Goal: Task Accomplishment & Management: Use online tool/utility

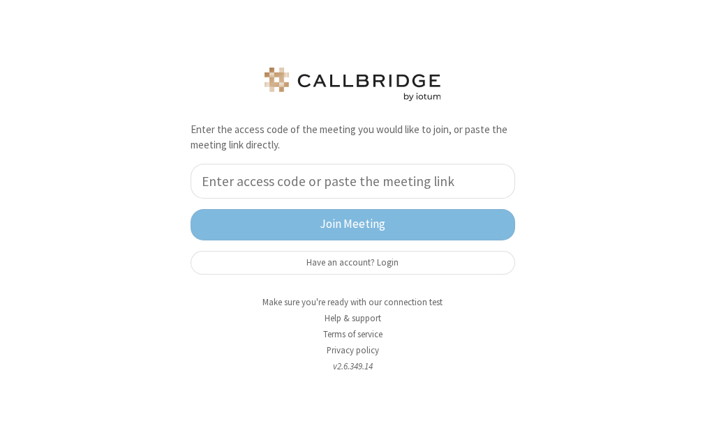
click at [459, 181] on input "tel" at bounding box center [352, 181] width 324 height 35
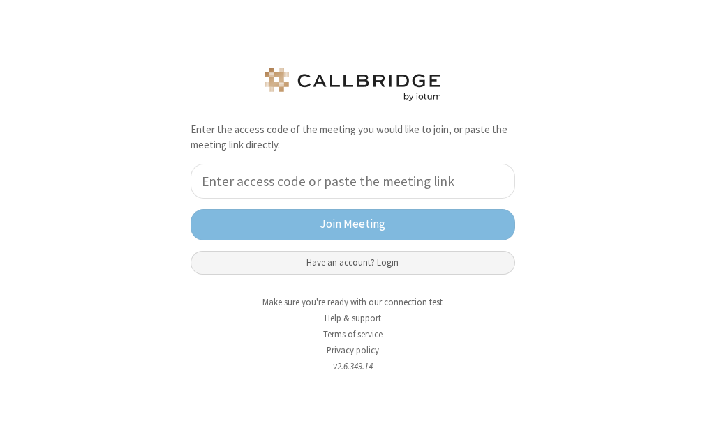
click at [409, 255] on button "Have an account? Login" at bounding box center [352, 263] width 324 height 24
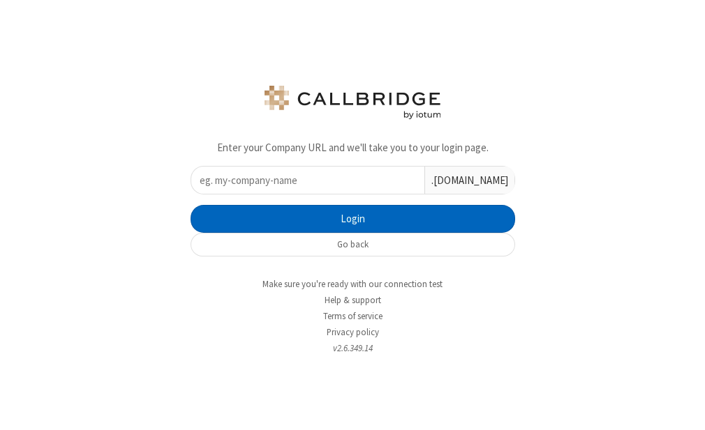
click at [380, 210] on button "Login" at bounding box center [352, 219] width 324 height 28
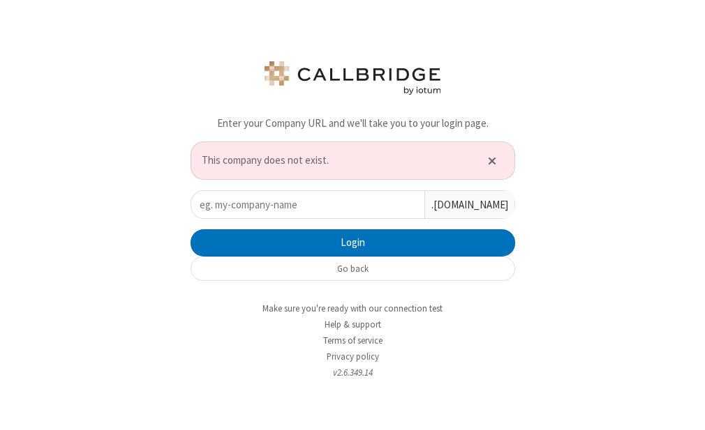
click at [343, 202] on input "text" at bounding box center [307, 204] width 233 height 27
paste input "iotum"
type input "iotum"
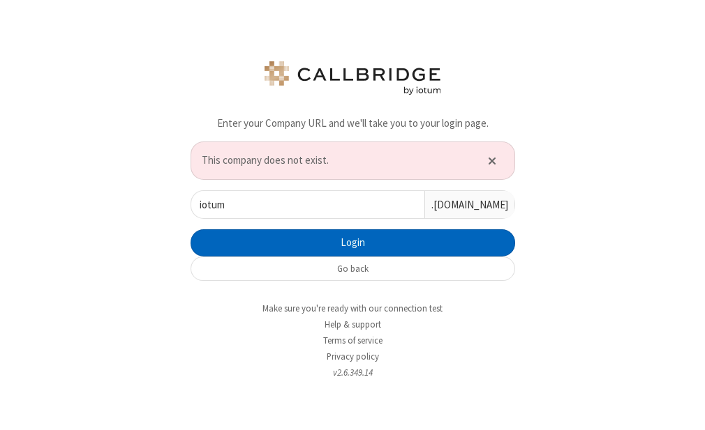
click at [366, 240] on button "Login" at bounding box center [352, 244] width 324 height 28
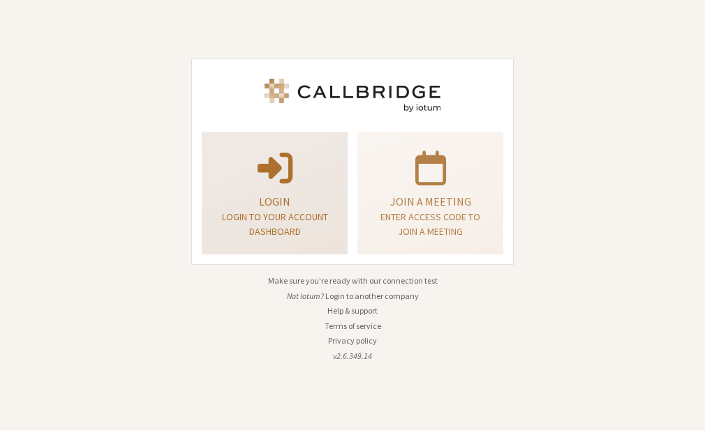
click at [306, 211] on p "Login to your account dashboard" at bounding box center [274, 224] width 111 height 29
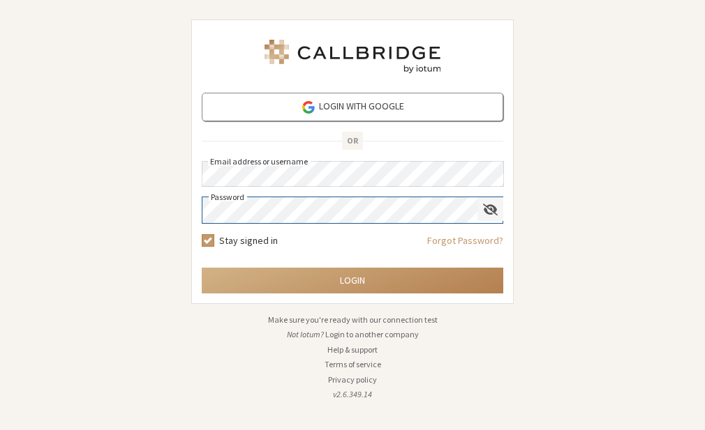
click at [494, 209] on span "Show password" at bounding box center [490, 209] width 15 height 13
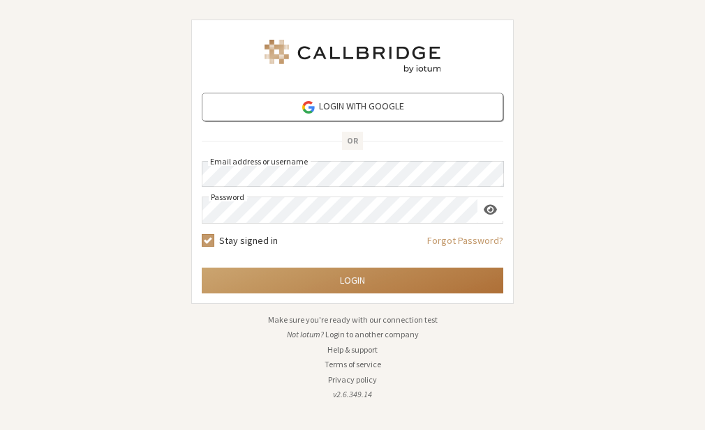
click at [352, 276] on button "Login" at bounding box center [352, 281] width 301 height 26
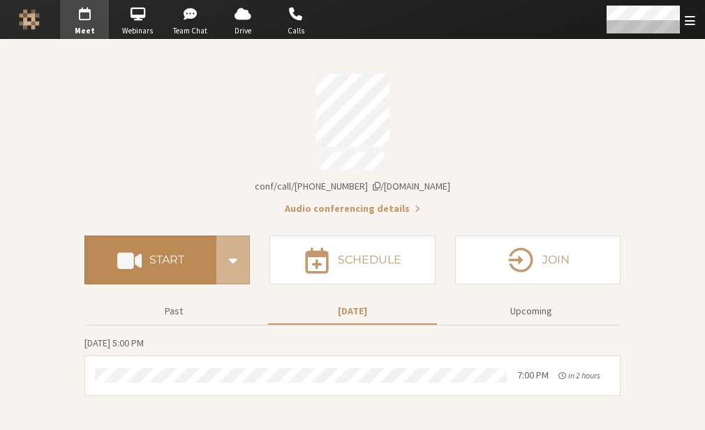
click at [192, 258] on button "Start" at bounding box center [150, 260] width 132 height 49
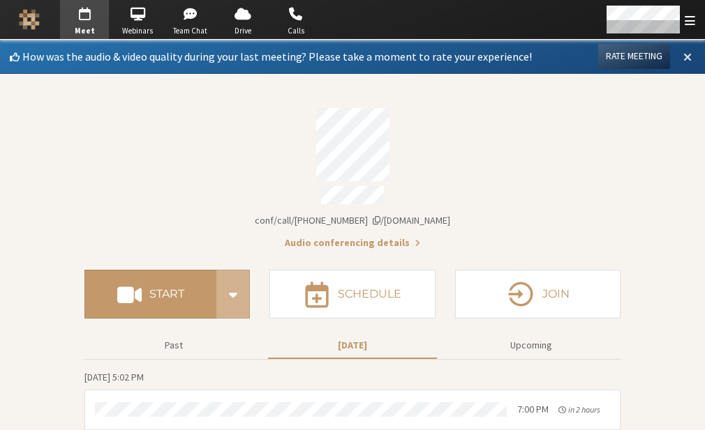
click at [683, 58] on span at bounding box center [687, 56] width 8 height 13
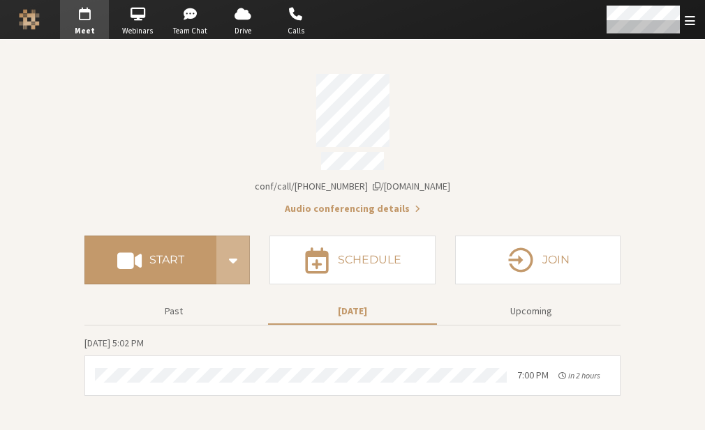
click at [561, 179] on div "Meeting link iotum.callbridge.rocks/conf/call/9168685" at bounding box center [352, 186] width 536 height 15
click at [541, 149] on section "Meeting link iotum.callbridge.rocks/conf/call/9168685 Audio conferencing details" at bounding box center [352, 140] width 536 height 152
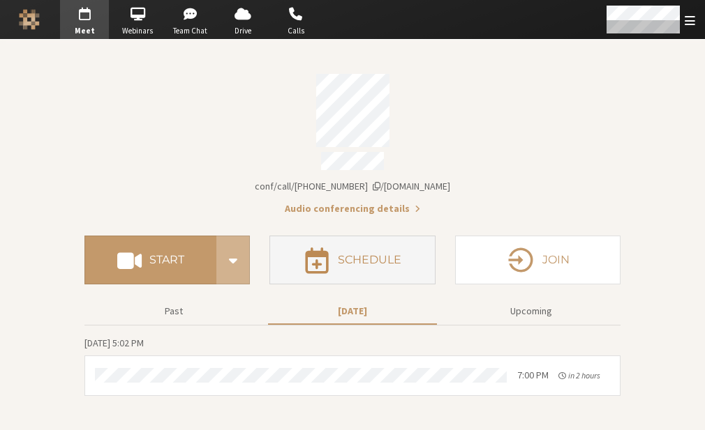
click at [377, 255] on h4 "Schedule" at bounding box center [369, 260] width 63 height 11
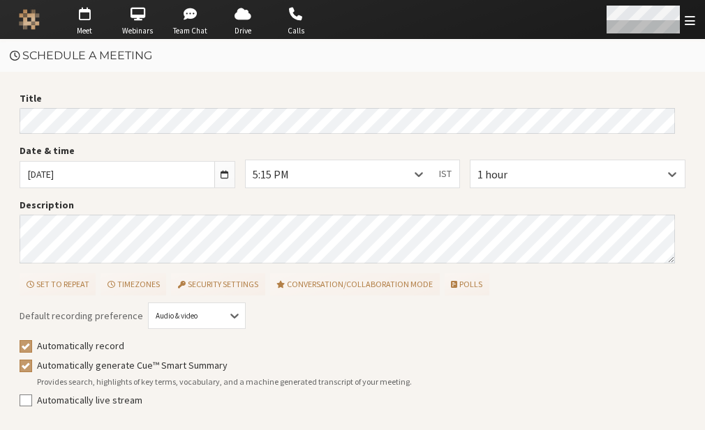
click at [682, 24] on div "Open menu" at bounding box center [649, 19] width 110 height 39
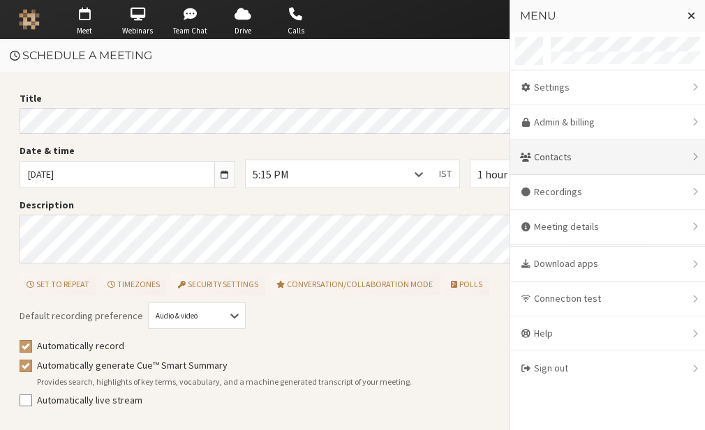
click at [611, 157] on div "Contacts" at bounding box center [607, 157] width 195 height 35
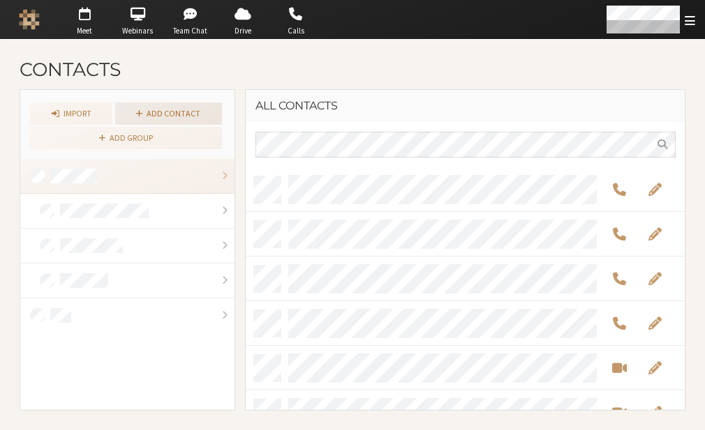
click at [151, 107] on link "Add contact" at bounding box center [168, 114] width 107 height 22
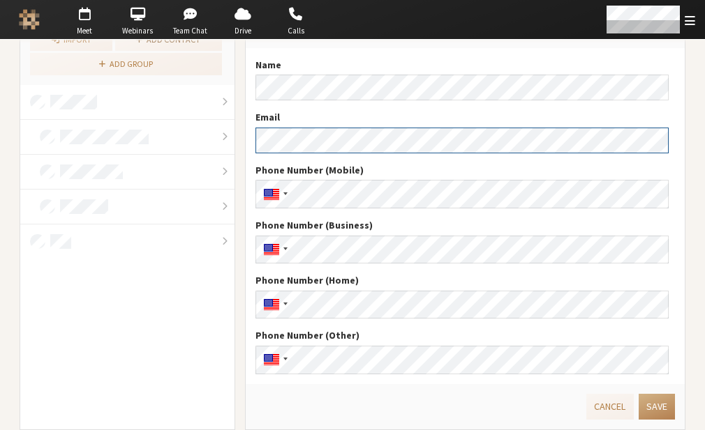
scroll to position [92, 0]
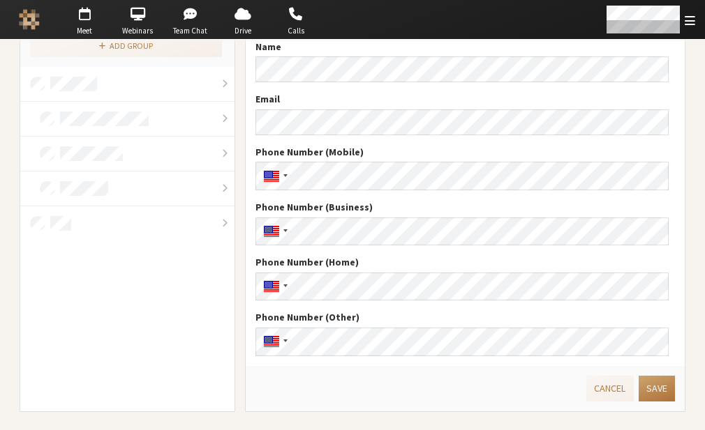
click at [649, 389] on button "Save" at bounding box center [656, 389] width 36 height 26
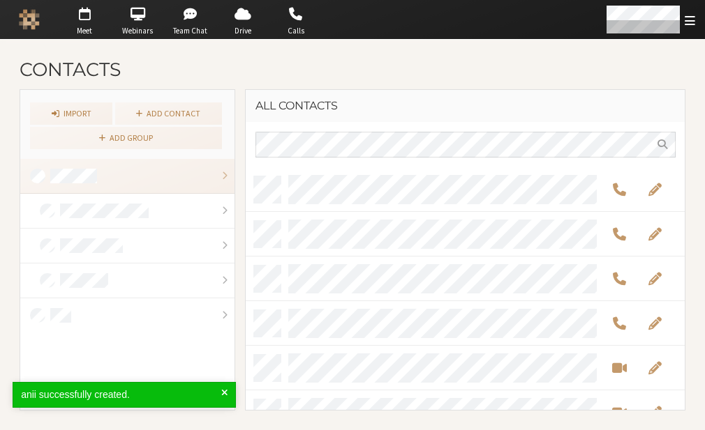
scroll to position [233, 429]
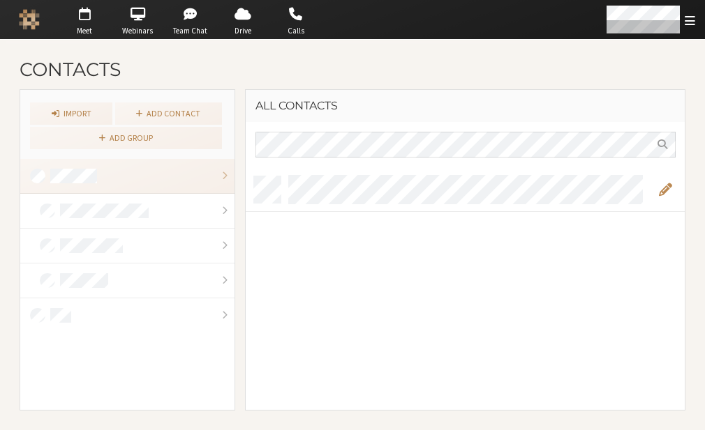
click at [661, 188] on span "Edit" at bounding box center [664, 189] width 13 height 16
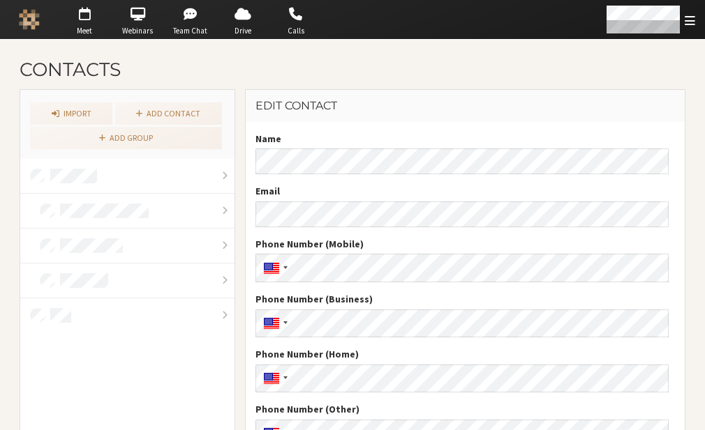
scroll to position [92, 0]
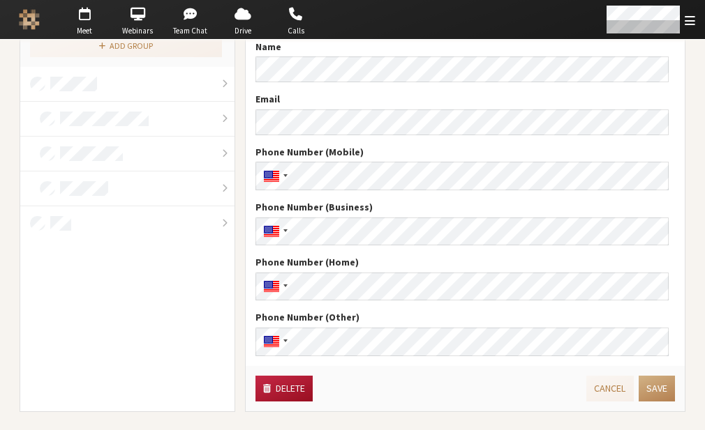
click at [286, 378] on button "Delete" at bounding box center [283, 389] width 57 height 26
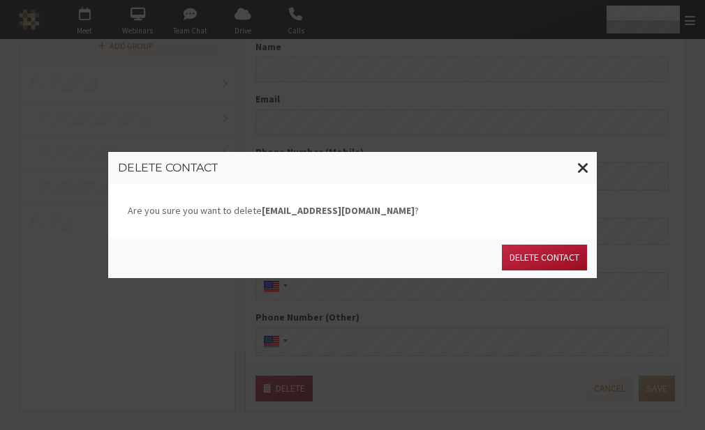
click at [543, 255] on button "Delete contact" at bounding box center [544, 258] width 85 height 26
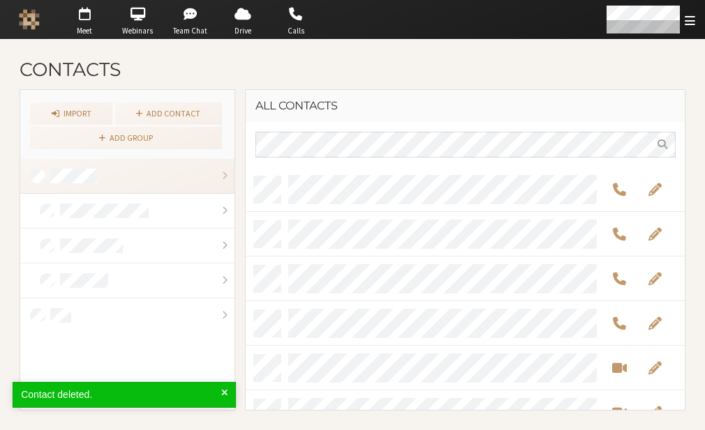
scroll to position [233, 429]
click at [225, 394] on span at bounding box center [224, 395] width 6 height 15
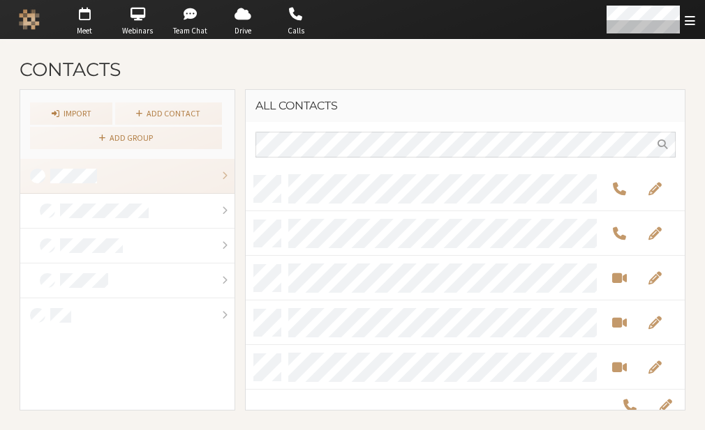
scroll to position [0, 0]
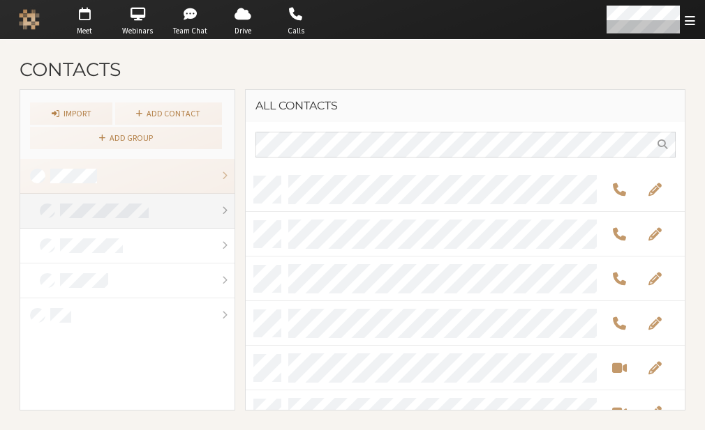
click at [155, 219] on link at bounding box center [127, 211] width 214 height 35
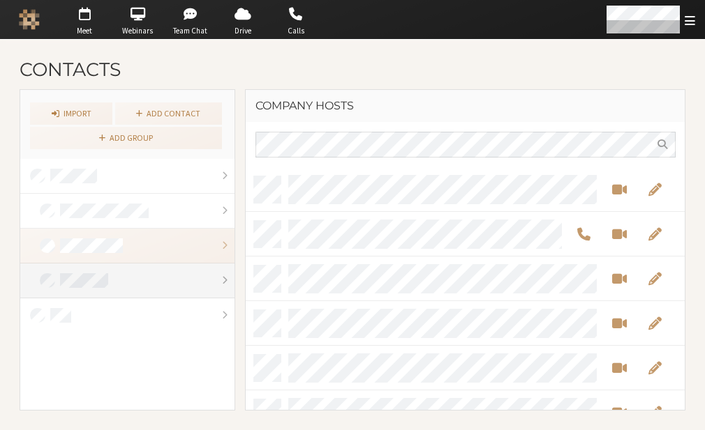
click at [80, 287] on link at bounding box center [127, 281] width 214 height 35
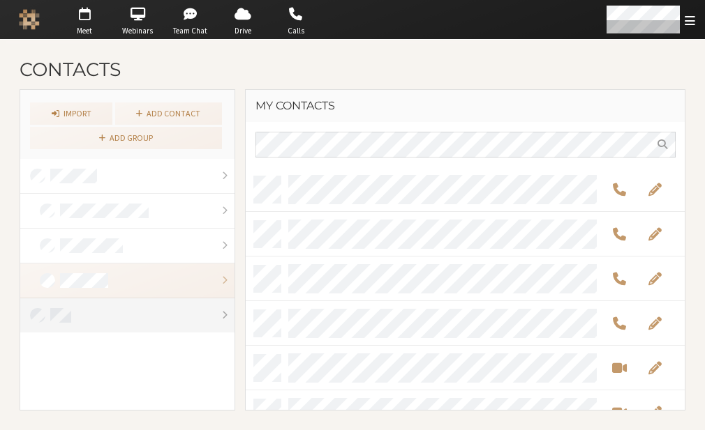
click at [80, 305] on link at bounding box center [127, 316] width 214 height 34
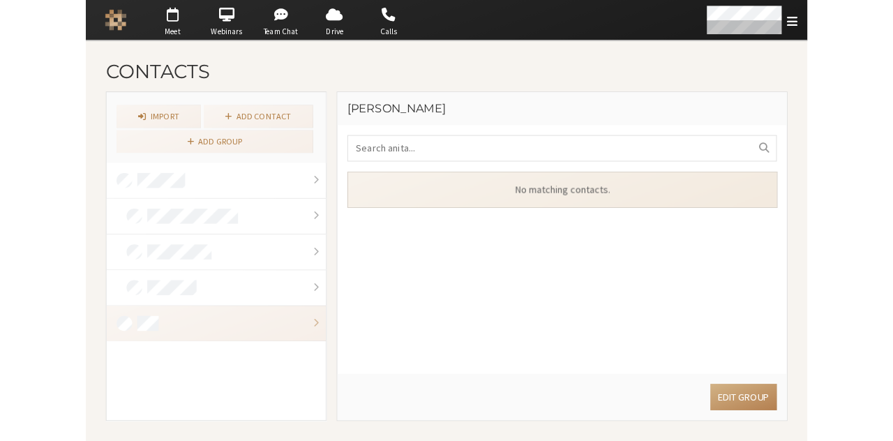
scroll to position [188, 429]
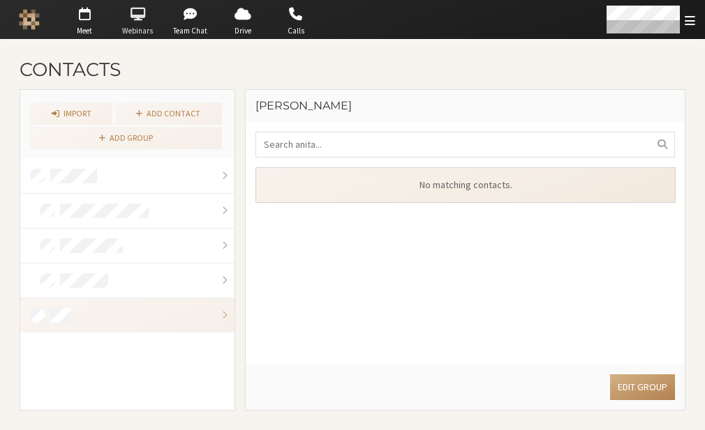
click at [127, 35] on span "Webinars" at bounding box center [137, 31] width 49 height 12
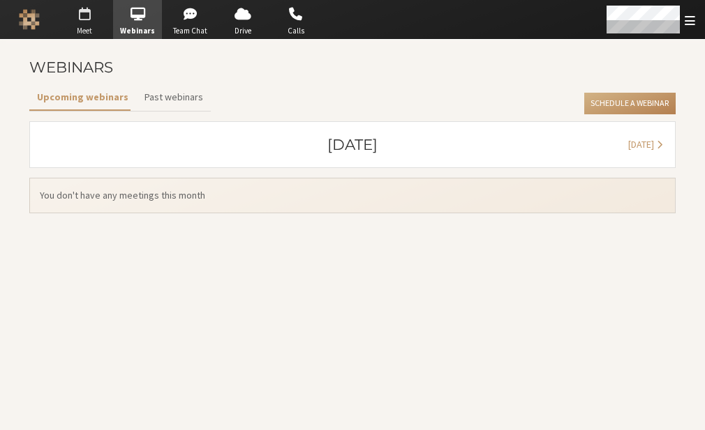
click at [88, 30] on span "Meet" at bounding box center [84, 31] width 49 height 12
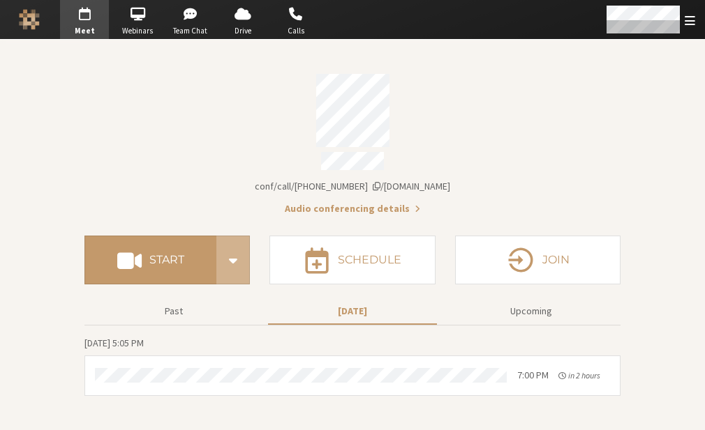
click at [211, 70] on section "Meeting link iotum.callbridge.rocks/conf/call/9168685 Audio conferencing details" at bounding box center [352, 140] width 536 height 152
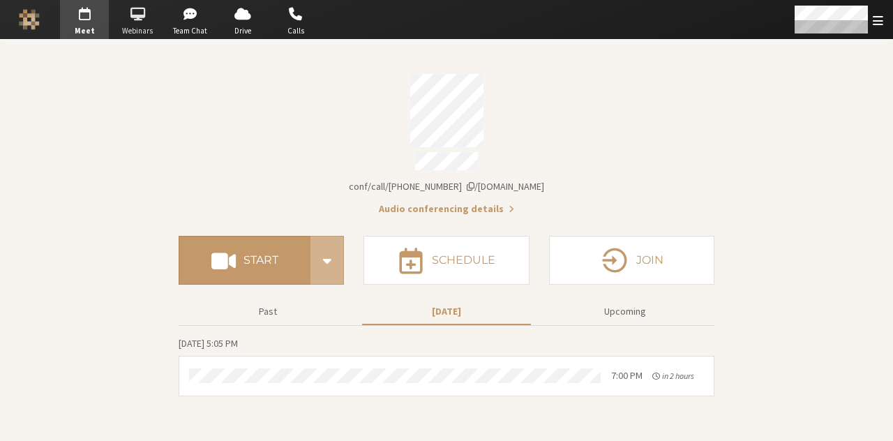
click at [144, 29] on span "Webinars" at bounding box center [137, 31] width 49 height 12
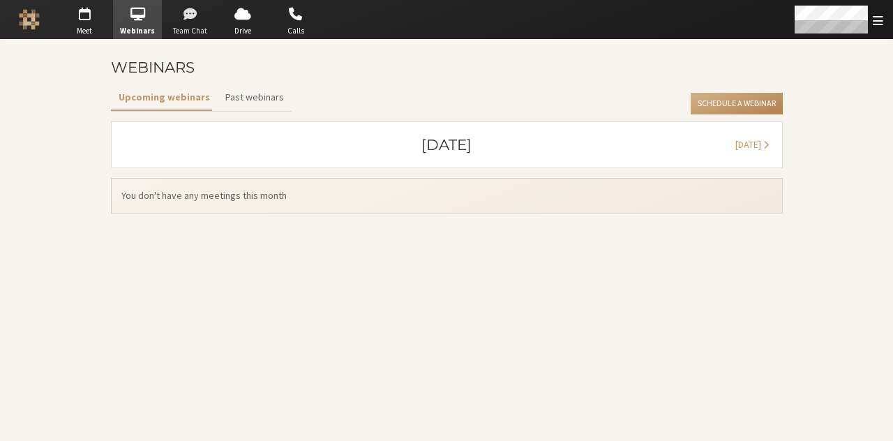
click at [195, 25] on span "Team Chat" at bounding box center [190, 31] width 49 height 12
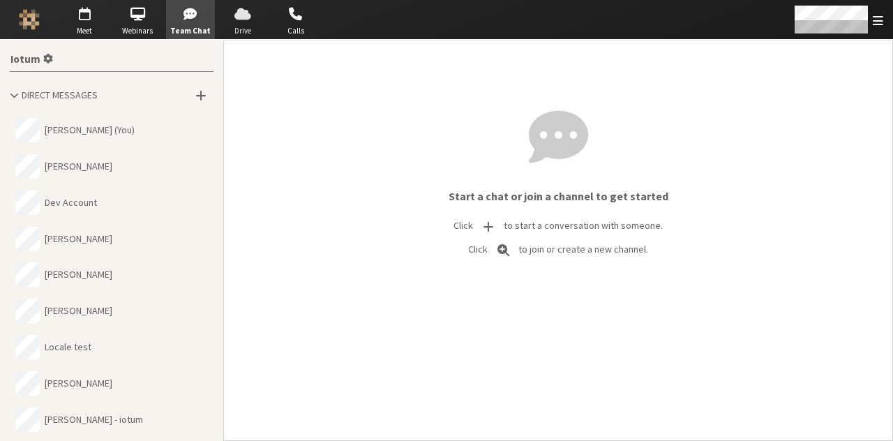
click at [242, 25] on span "Drive" at bounding box center [242, 31] width 49 height 12
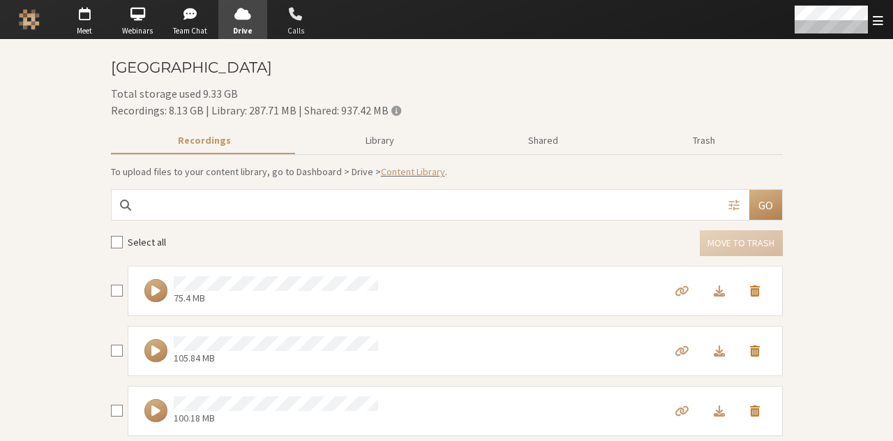
click at [296, 25] on span "Calls" at bounding box center [295, 31] width 49 height 12
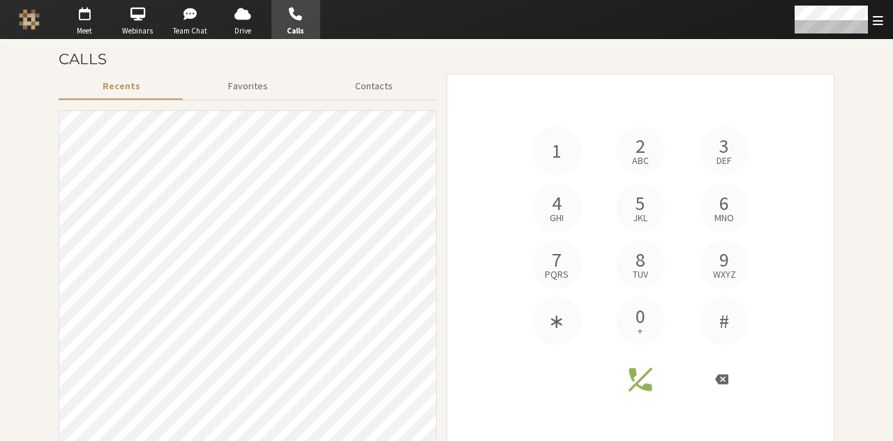
click at [539, 146] on button "1" at bounding box center [556, 150] width 49 height 49
click at [600, 149] on div "1 2 abc 3 def 4 ghi 5 jkl 6 mno 7 pqrs 8 tuv 9 wxyz ∗ 0 + #" at bounding box center [640, 235] width 244 height 219
click at [642, 149] on button "2 abc" at bounding box center [640, 150] width 49 height 49
click at [704, 151] on span "3" at bounding box center [724, 146] width 10 height 20
click at [249, 77] on button "Favorites" at bounding box center [248, 86] width 128 height 24
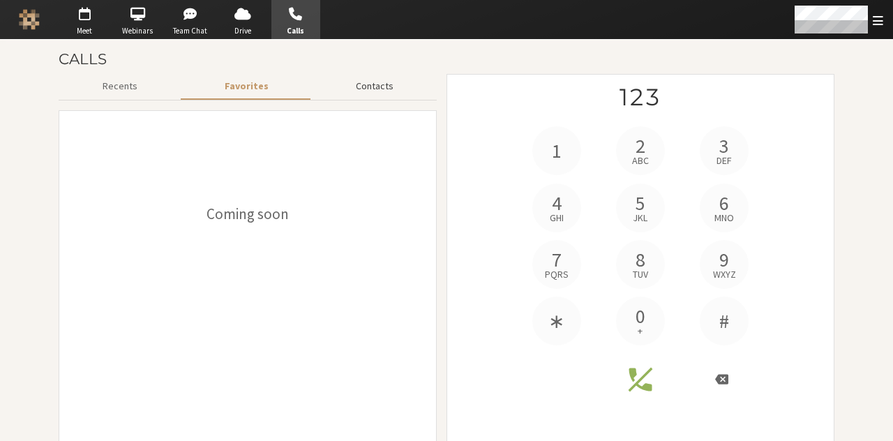
click at [385, 87] on button "Contacts" at bounding box center [374, 86] width 125 height 24
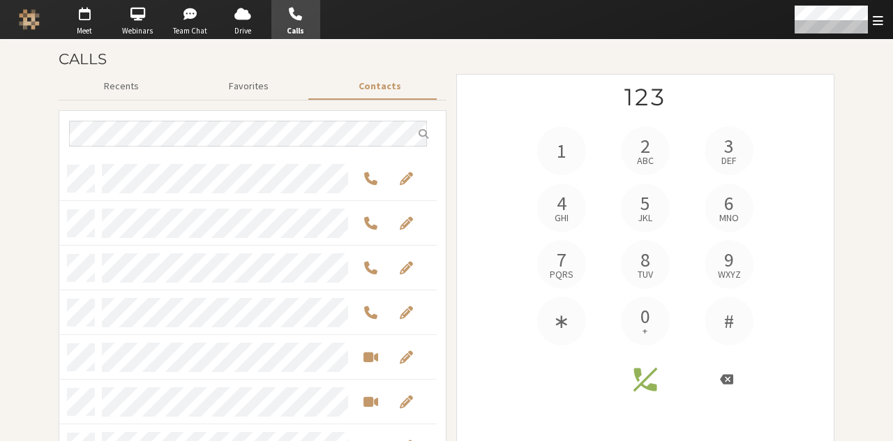
click at [674, 88] on h4 "123" at bounding box center [645, 105] width 244 height 42
click at [704, 243] on section "Calls Recents Favorites Contacts 1 2 abc 3 def 4 ghi 5 jkl 6 mno 7 pqrs 8 tuv 9…" at bounding box center [446, 249] width 893 height 419
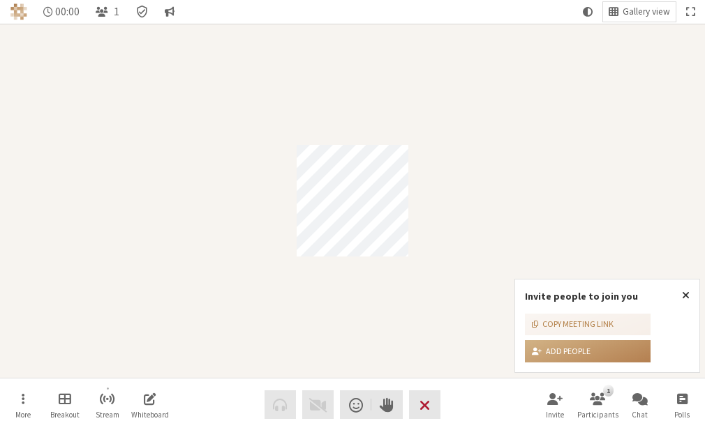
click at [428, 407] on span "End or leave meeting" at bounding box center [424, 406] width 10 height 20
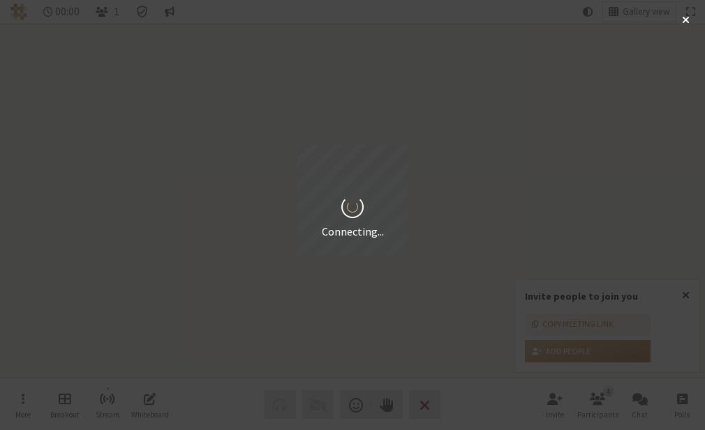
click at [437, 264] on div "Connecting..." at bounding box center [352, 215] width 705 height 430
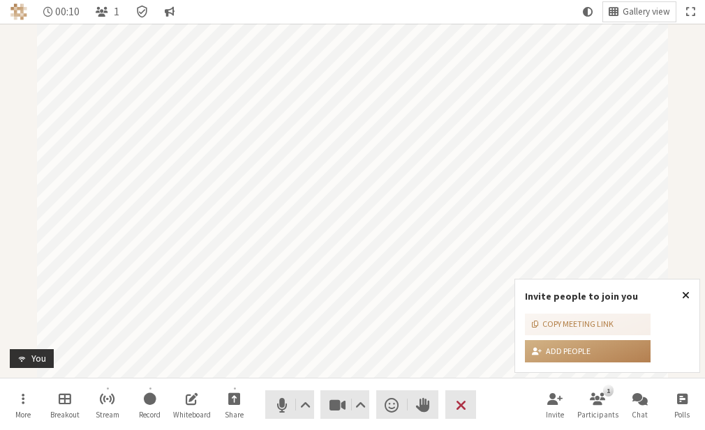
click at [684, 297] on span "Close popover" at bounding box center [686, 295] width 8 height 11
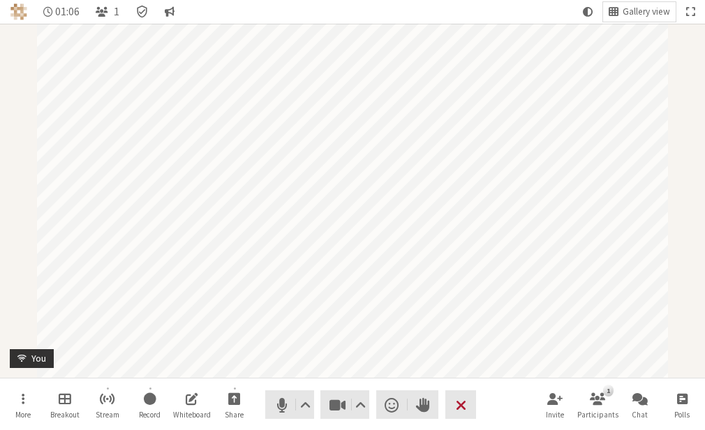
click at [462, 405] on span "End or leave meeting" at bounding box center [461, 406] width 10 height 20
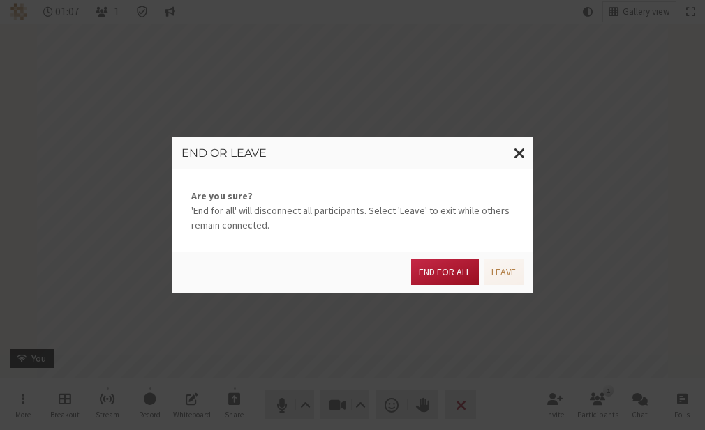
click at [441, 266] on button "End for all" at bounding box center [444, 273] width 67 height 26
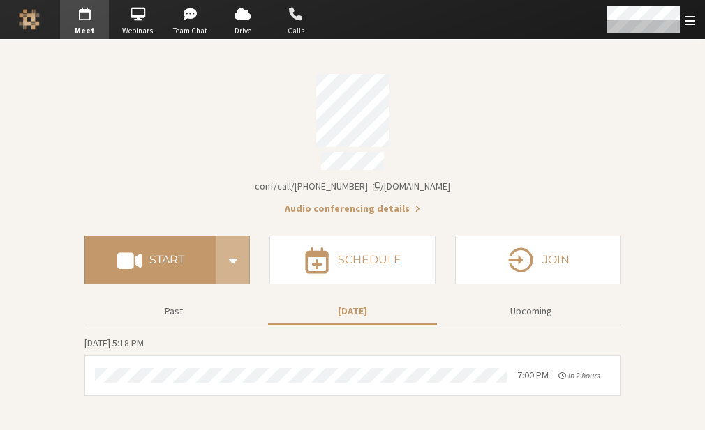
click at [294, 17] on span "button" at bounding box center [295, 14] width 49 height 22
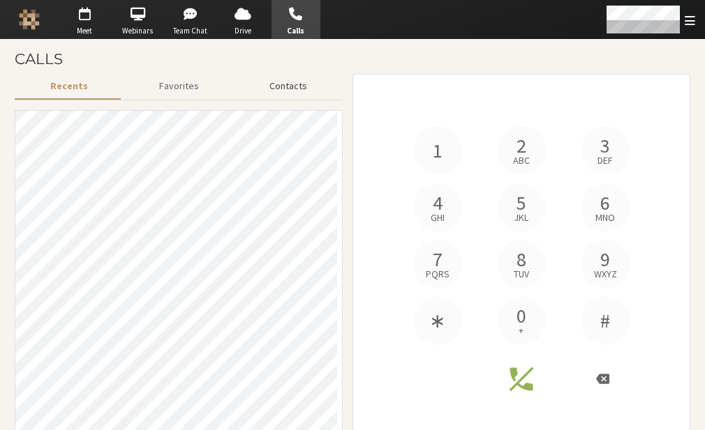
click at [291, 96] on button "Contacts" at bounding box center [288, 86] width 109 height 24
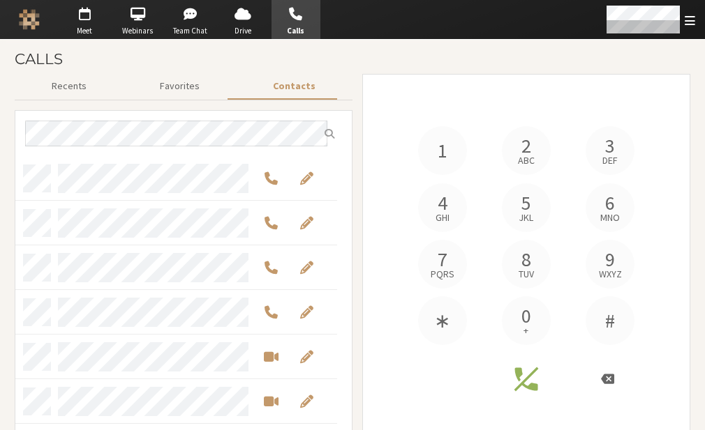
scroll to position [276, 311]
click at [180, 84] on button "Favorites" at bounding box center [179, 86] width 113 height 24
